Goal: Task Accomplishment & Management: Use online tool/utility

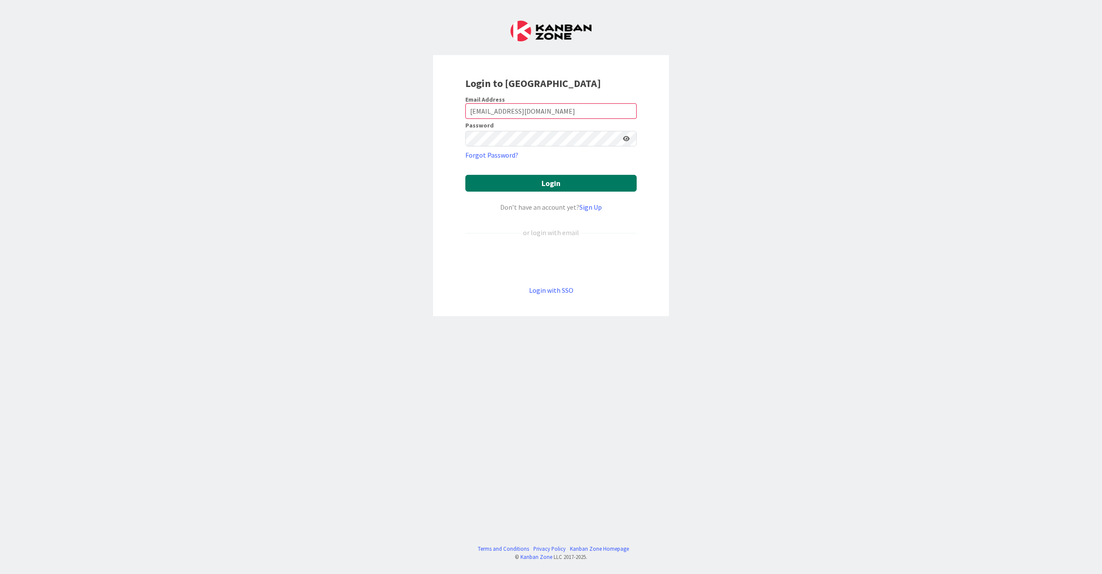
click at [557, 191] on button "Login" at bounding box center [550, 183] width 171 height 17
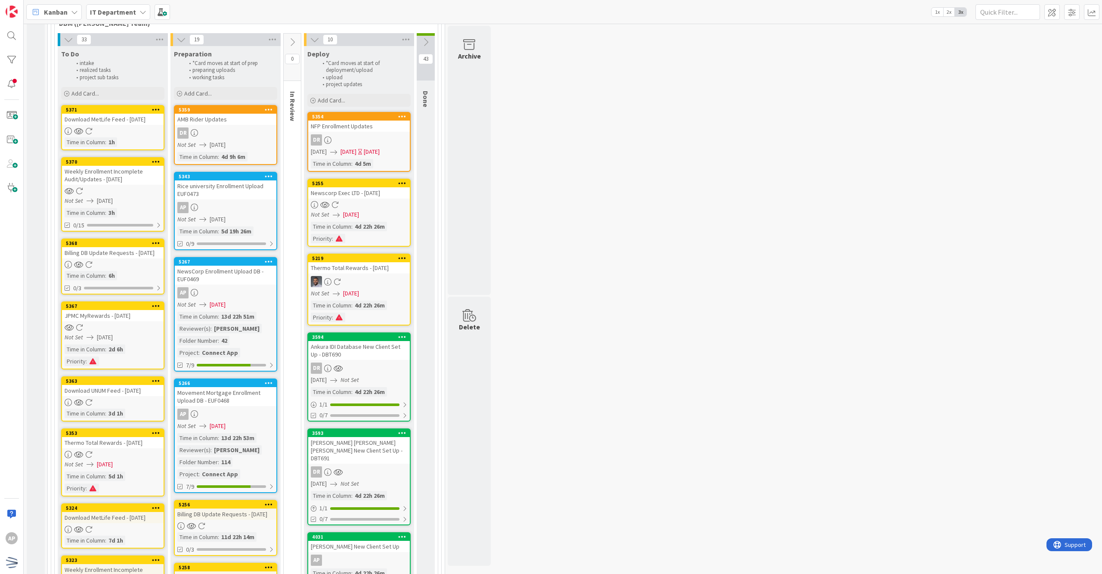
scroll to position [115, 0]
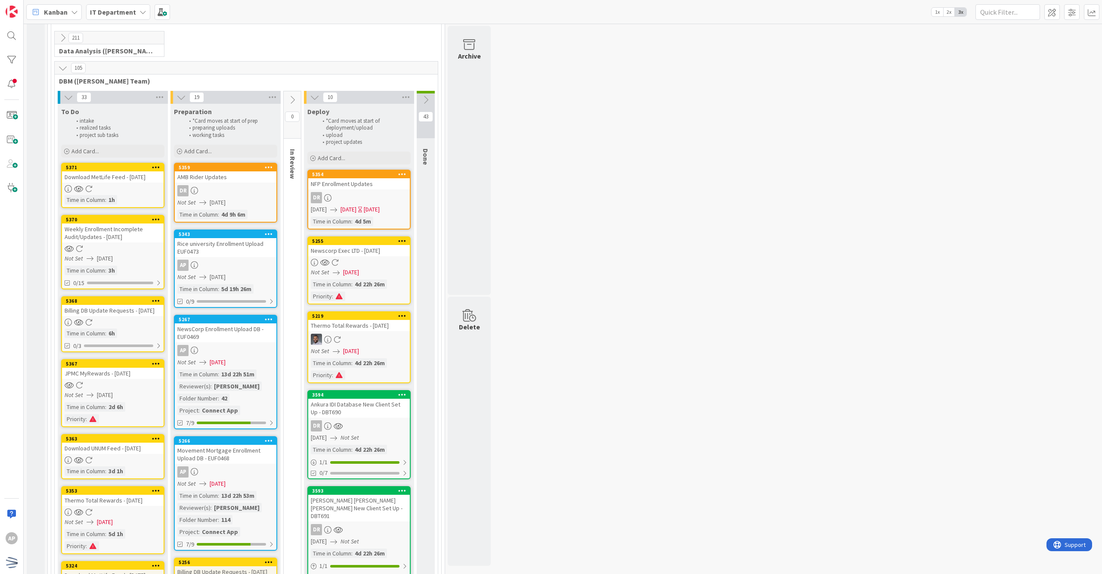
click at [250, 264] on div "AP" at bounding box center [226, 265] width 102 height 11
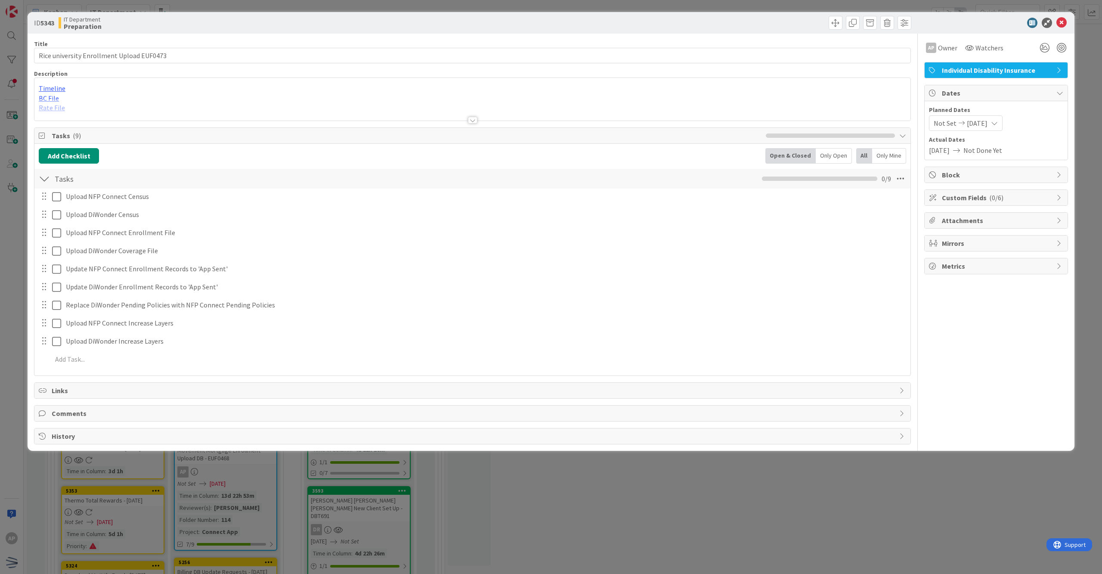
click at [970, 173] on span "Block" at bounding box center [997, 175] width 110 height 10
click at [961, 207] on input "Reason" at bounding box center [996, 202] width 134 height 15
type input "Not needed as of right now"
click at [932, 223] on button "Block" at bounding box center [943, 222] width 29 height 15
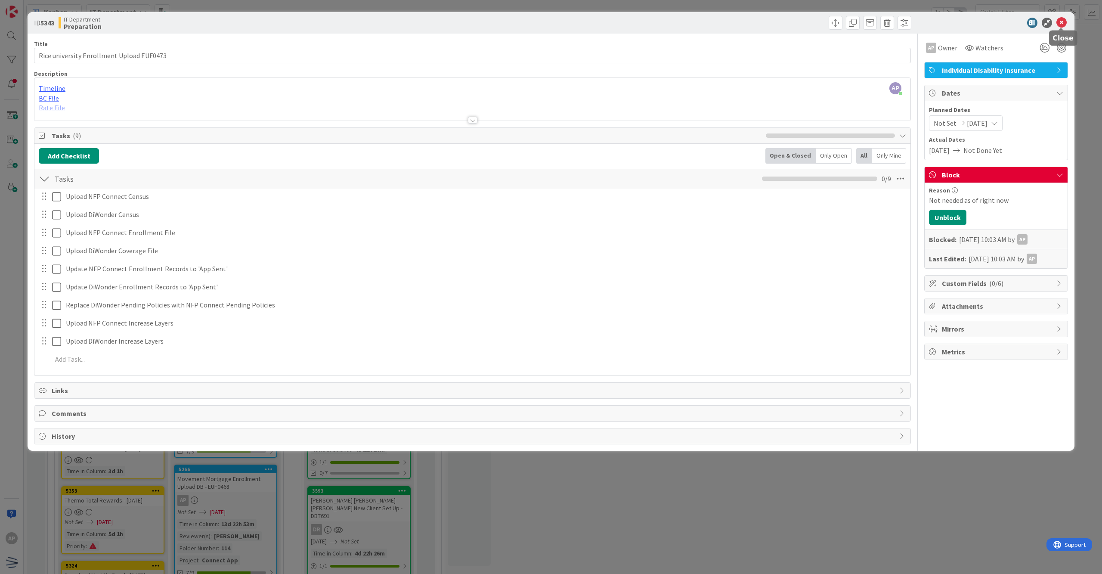
click at [1066, 19] on icon at bounding box center [1062, 23] width 10 height 10
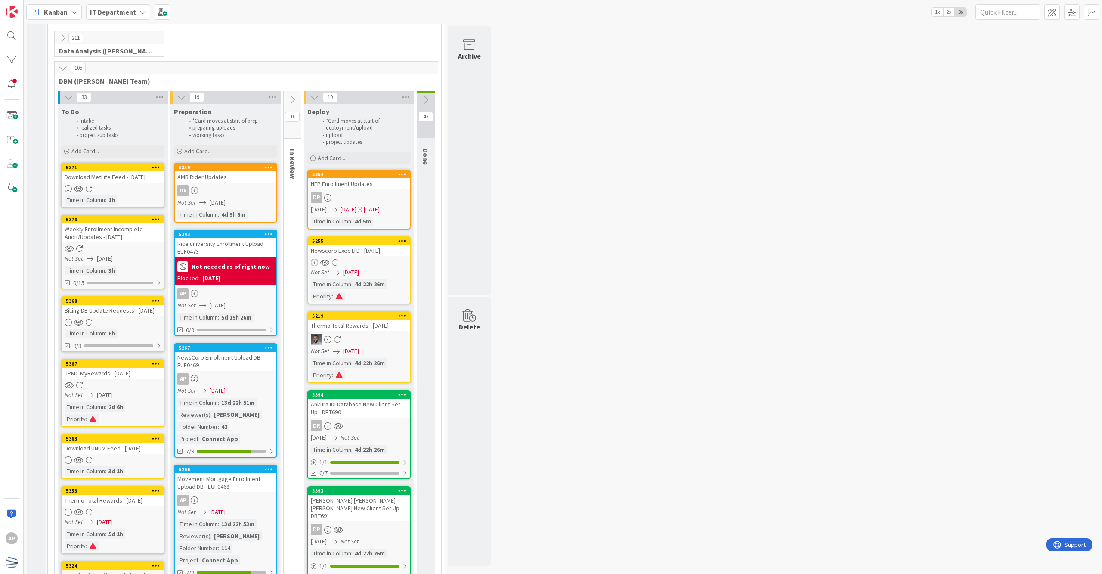
click at [214, 410] on div "[PERSON_NAME]" at bounding box center [237, 414] width 50 height 9
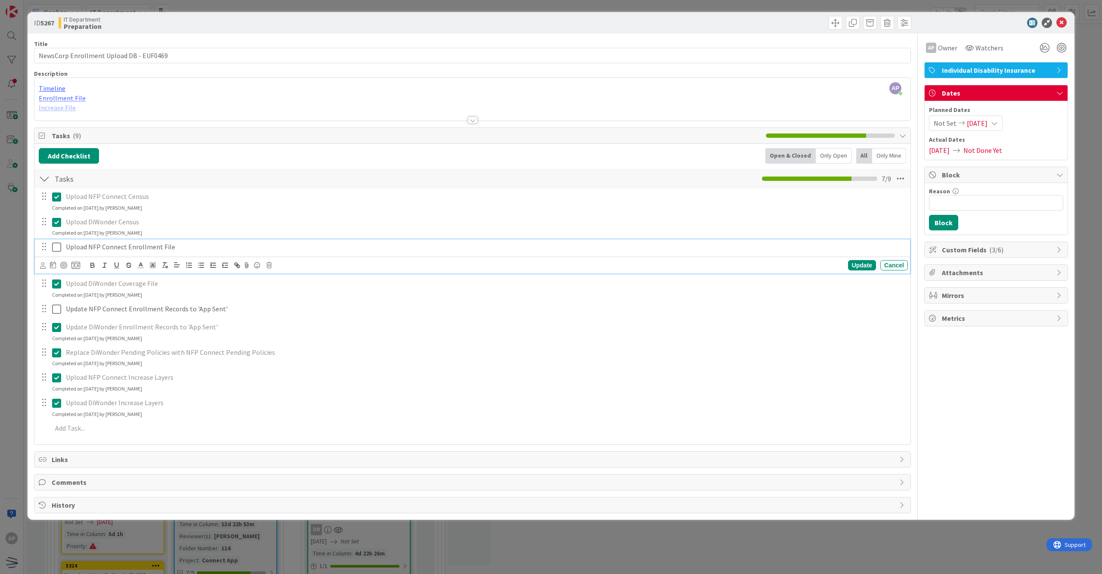
click at [59, 251] on icon at bounding box center [56, 247] width 9 height 10
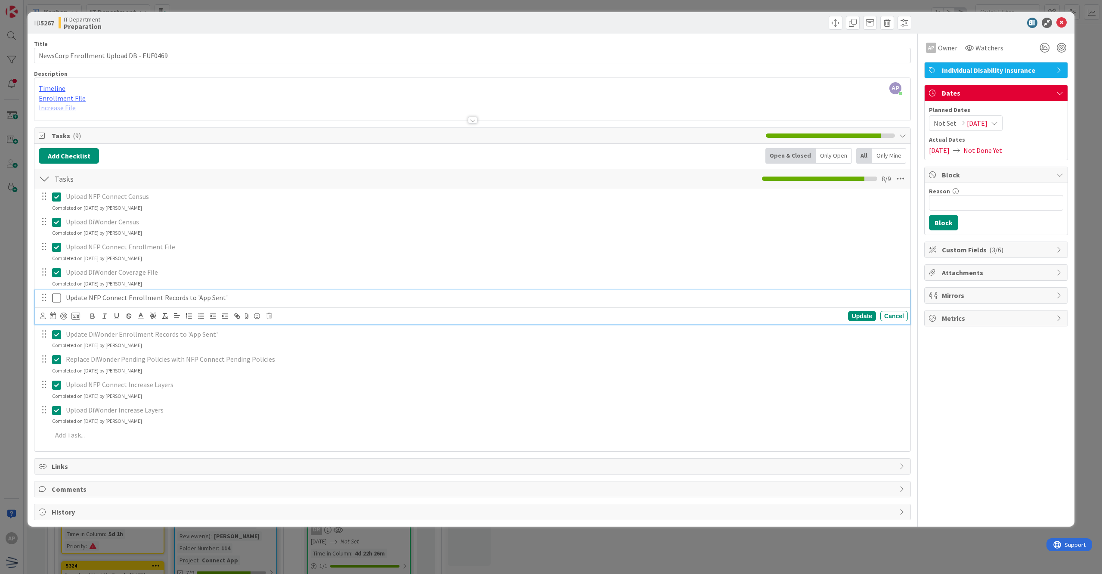
click at [54, 301] on icon at bounding box center [56, 298] width 9 height 10
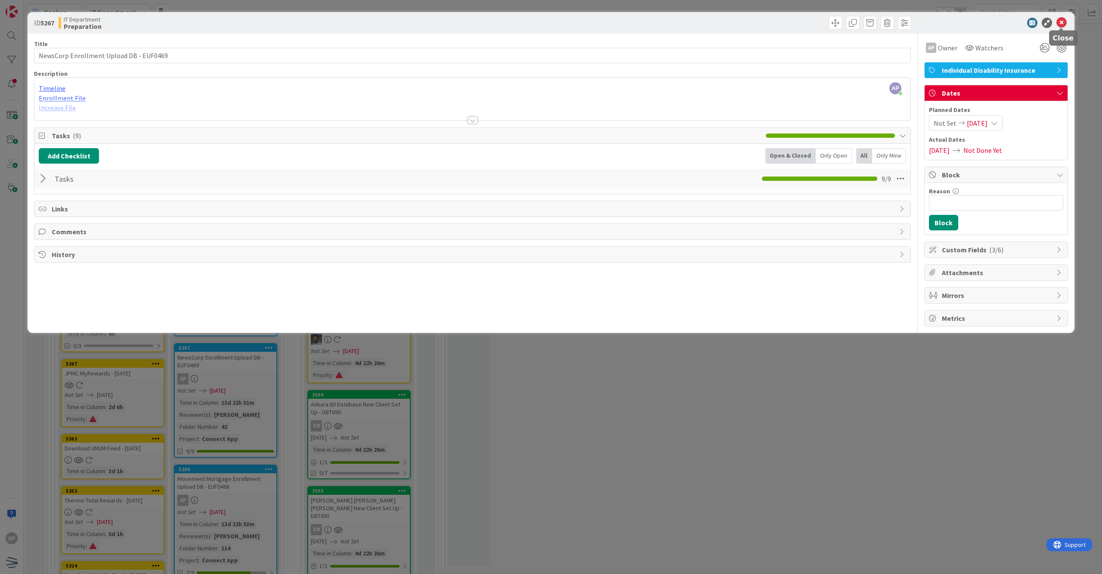
click at [1059, 22] on icon at bounding box center [1062, 23] width 10 height 10
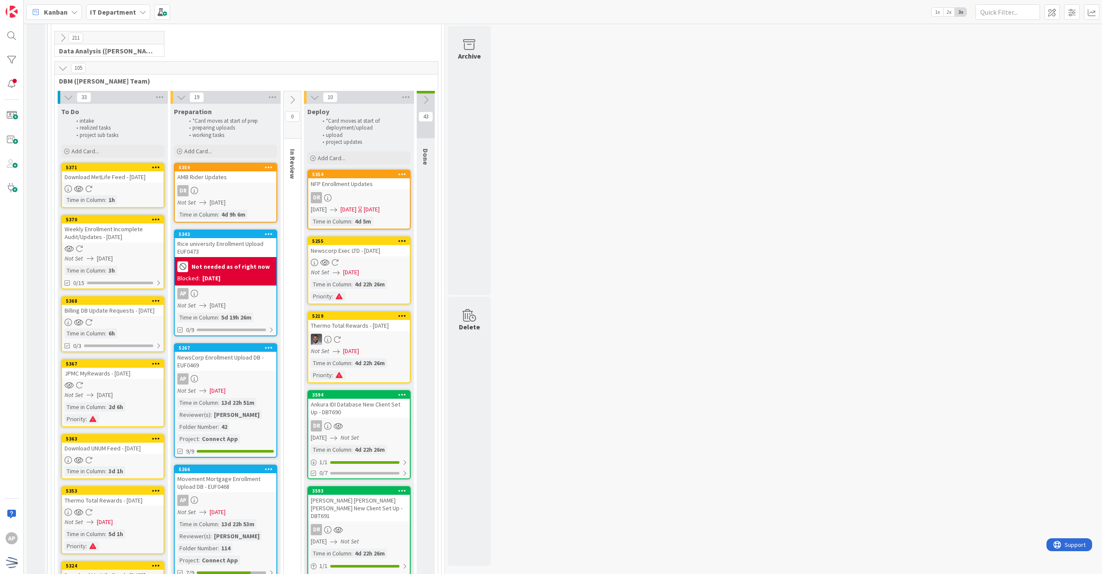
click at [248, 511] on div "Not Set [DATE]" at bounding box center [226, 512] width 99 height 9
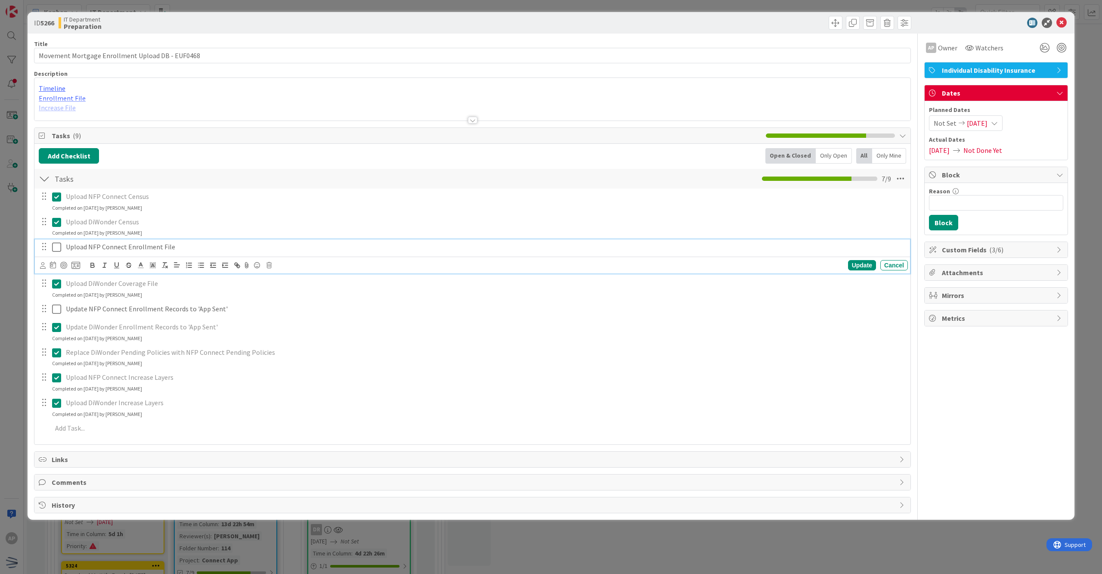
click at [59, 247] on icon at bounding box center [56, 247] width 9 height 10
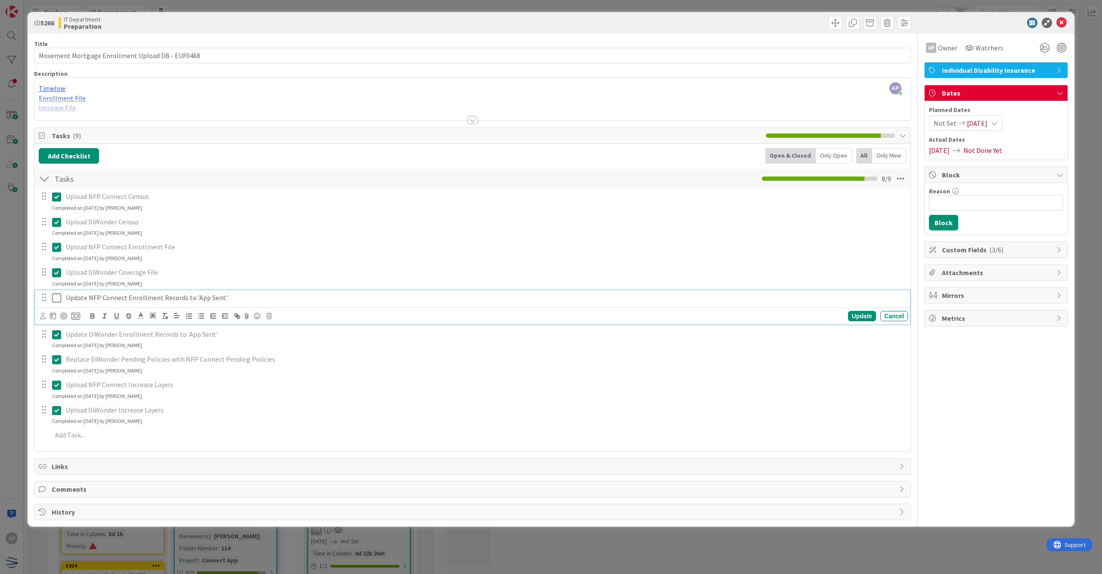
click at [59, 301] on icon at bounding box center [56, 298] width 9 height 10
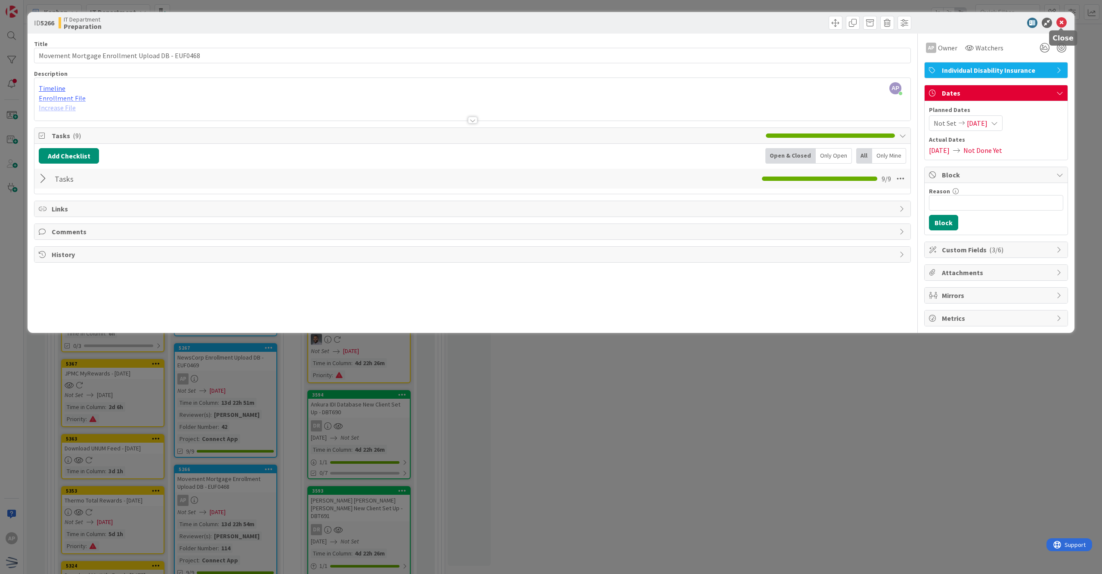
drag, startPoint x: 1058, startPoint y: 22, endPoint x: 1045, endPoint y: 33, distance: 16.8
click at [1059, 22] on icon at bounding box center [1062, 23] width 10 height 10
